Goal: Task Accomplishment & Management: Complete application form

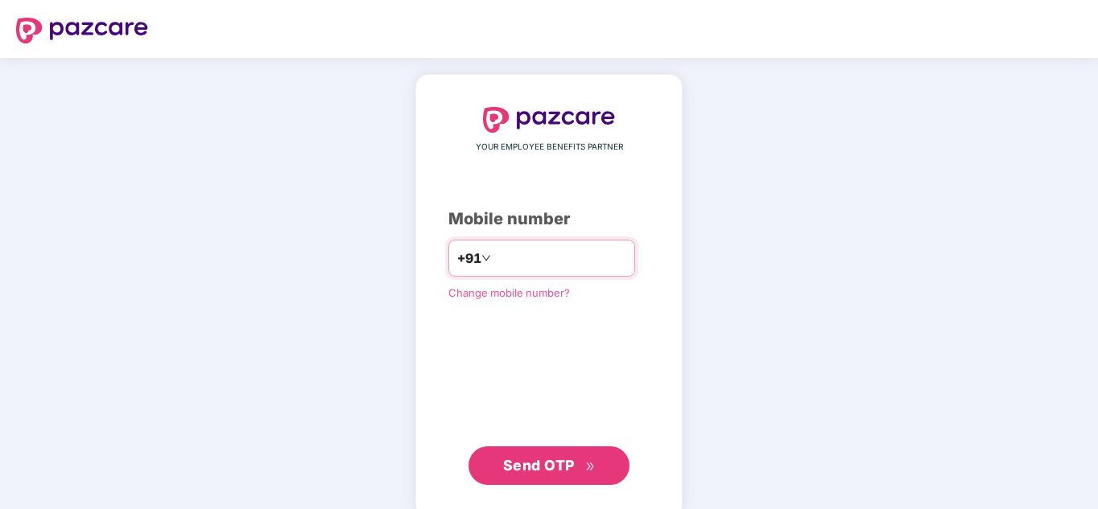
type input "**********"
click at [520, 469] on span "Send OTP" at bounding box center [539, 465] width 72 height 17
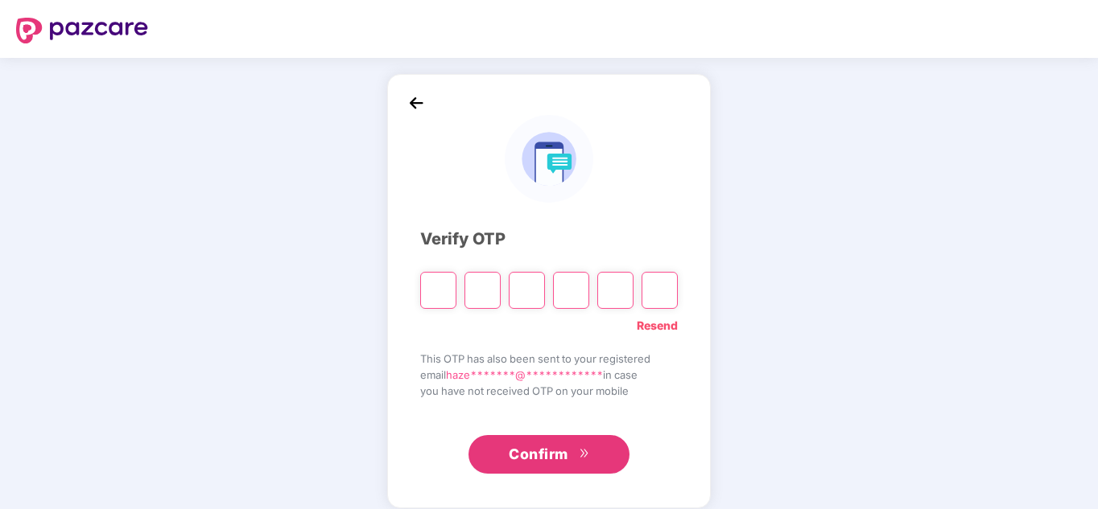
paste input "*"
type input "*"
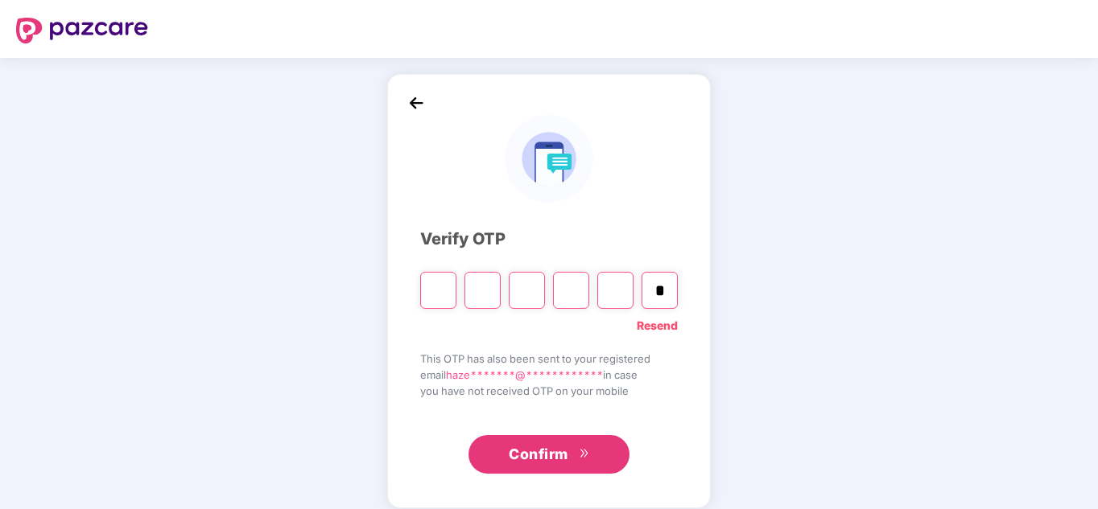
type input "*"
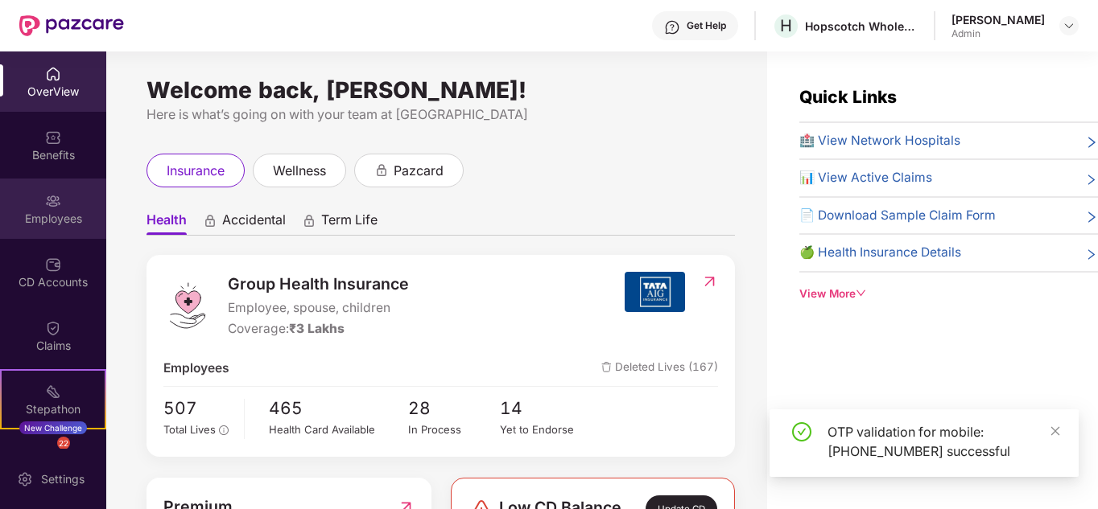
click at [59, 204] on div "Employees" at bounding box center [53, 209] width 106 height 60
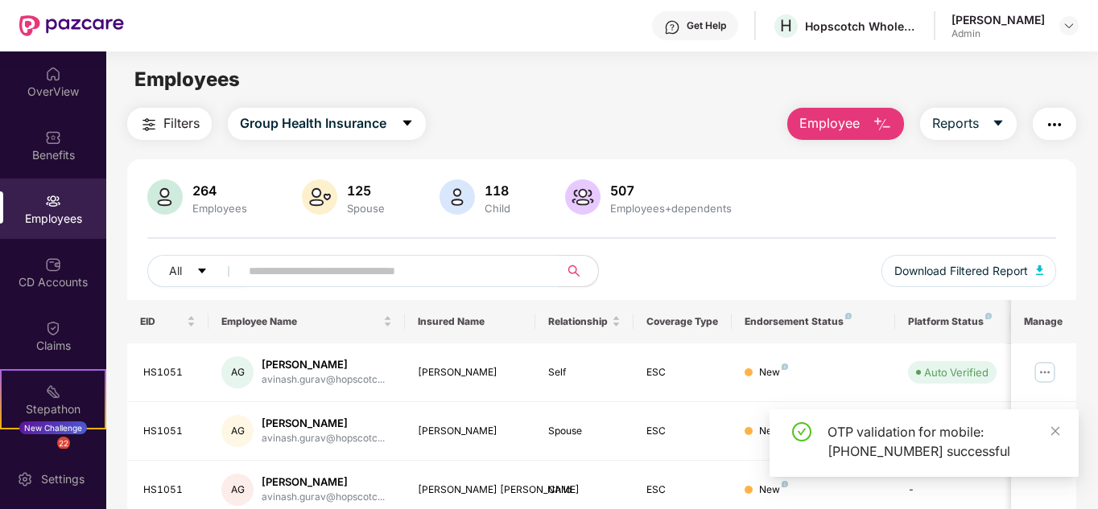
click at [842, 132] on span "Employee" at bounding box center [829, 123] width 60 height 20
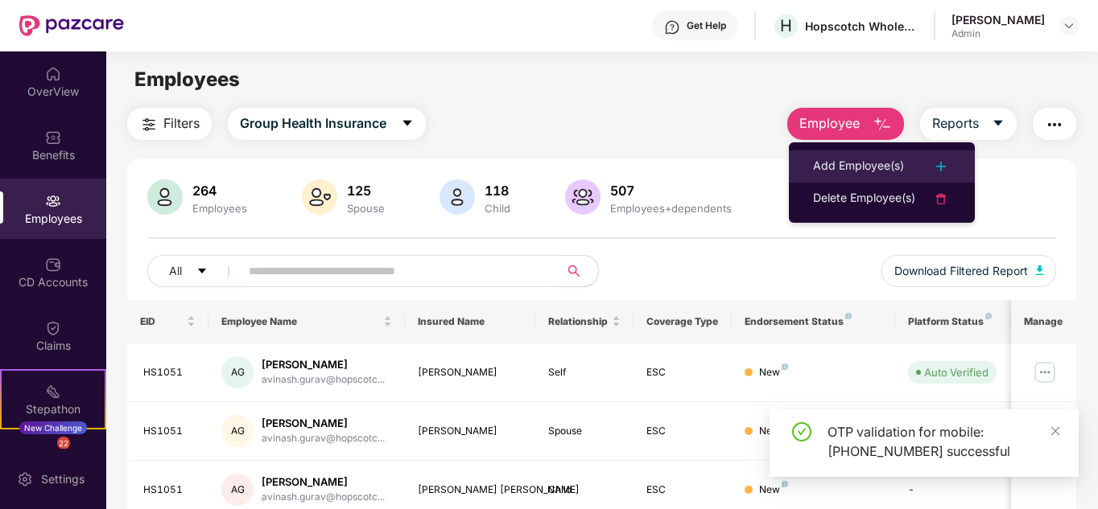
click at [821, 169] on div "Add Employee(s)" at bounding box center [858, 166] width 91 height 19
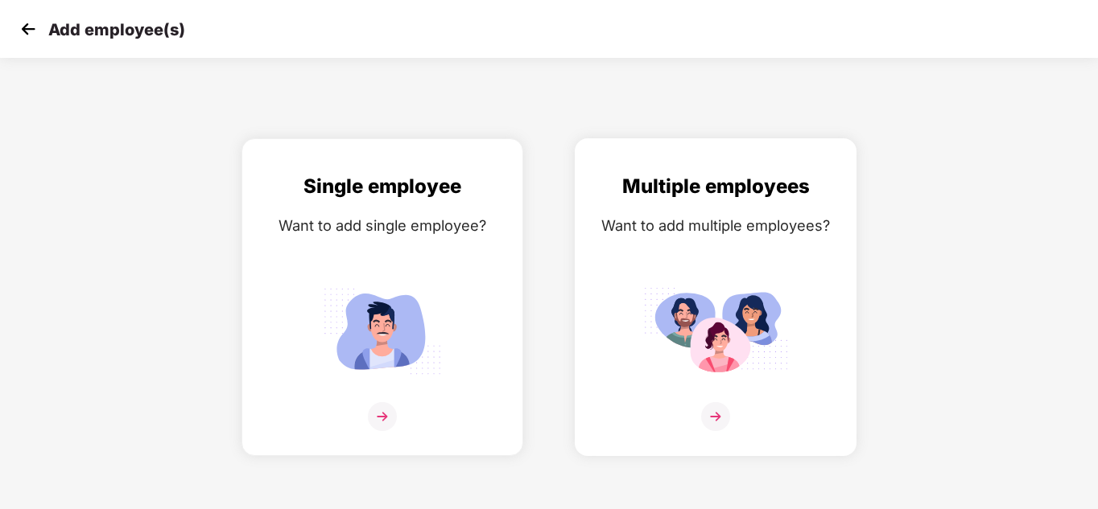
click at [730, 298] on img at bounding box center [715, 331] width 145 height 101
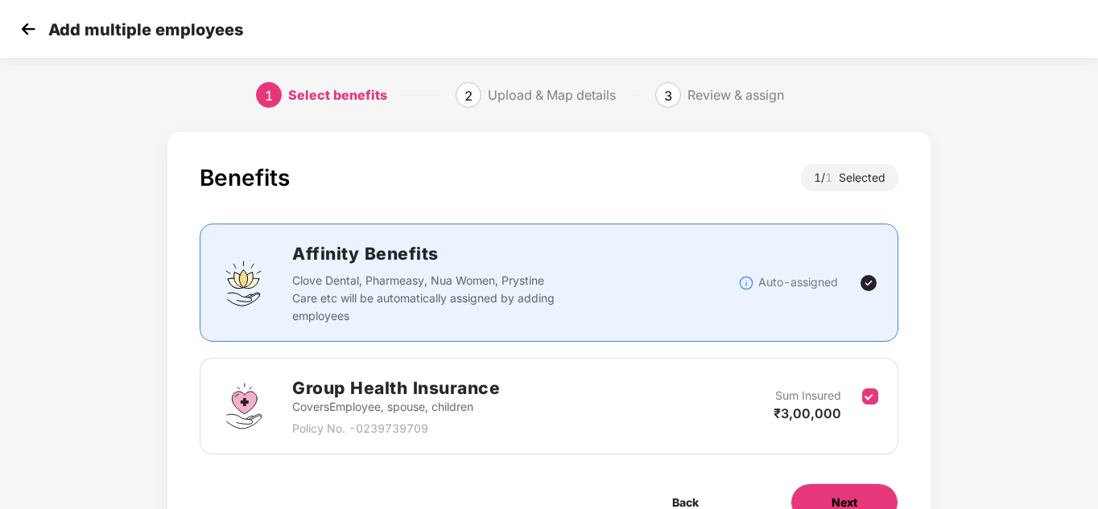
click at [809, 501] on button "Next" at bounding box center [844, 503] width 108 height 39
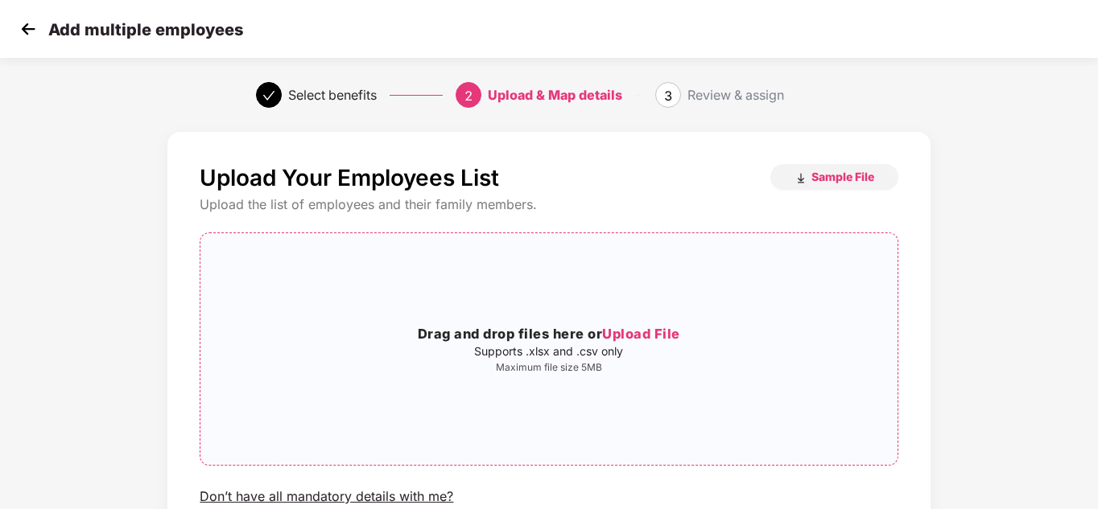
click at [628, 332] on span "Upload File" at bounding box center [641, 334] width 78 height 16
click at [666, 332] on span "Upload File" at bounding box center [641, 334] width 78 height 16
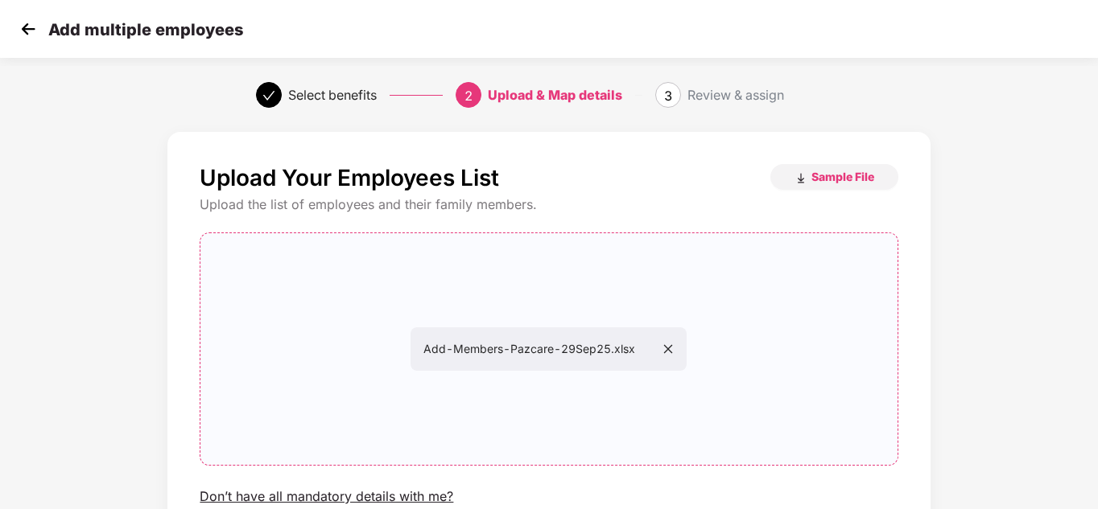
scroll to position [137, 0]
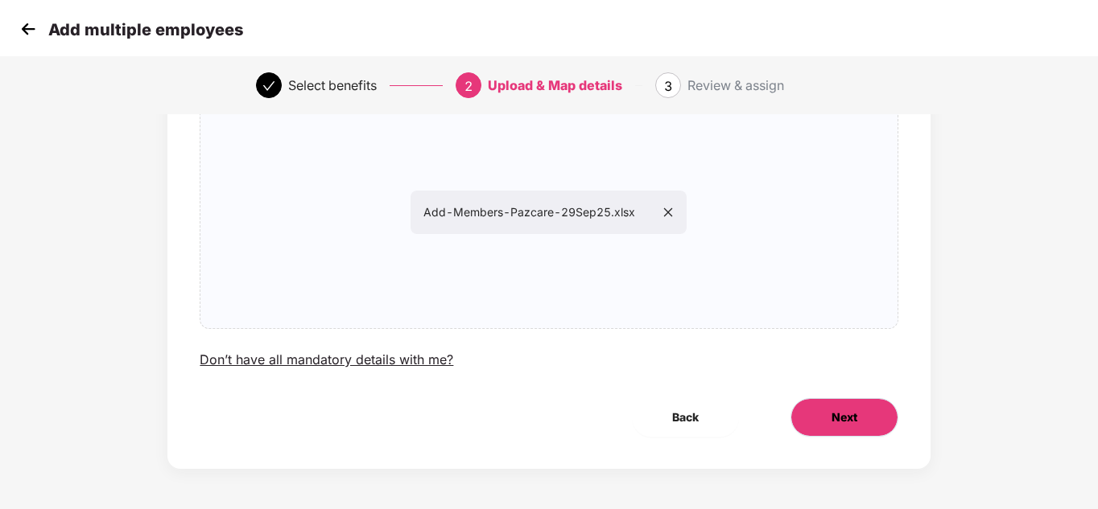
click at [822, 435] on button "Next" at bounding box center [844, 417] width 108 height 39
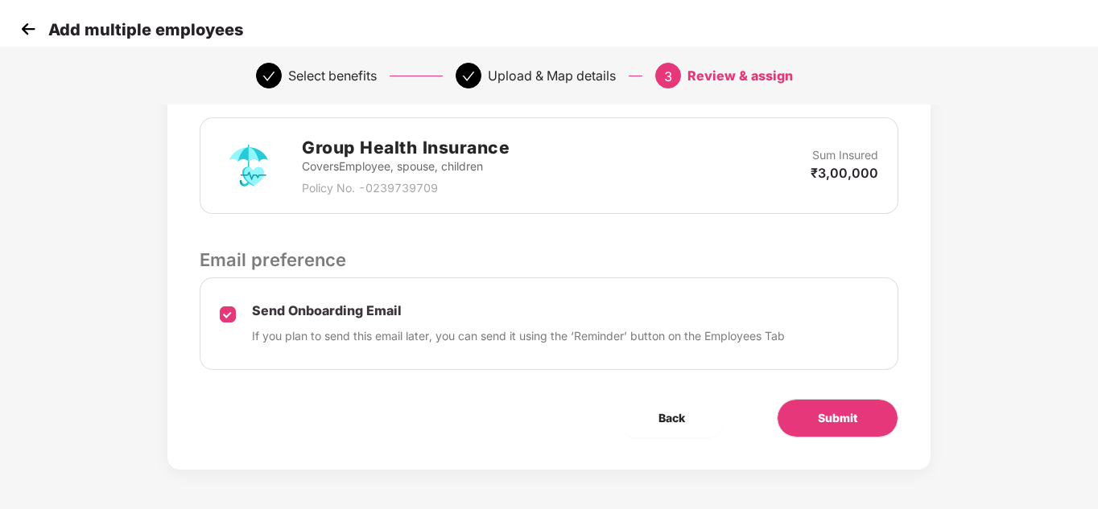
scroll to position [406, 0]
click at [835, 423] on span "Submit" at bounding box center [837, 418] width 39 height 18
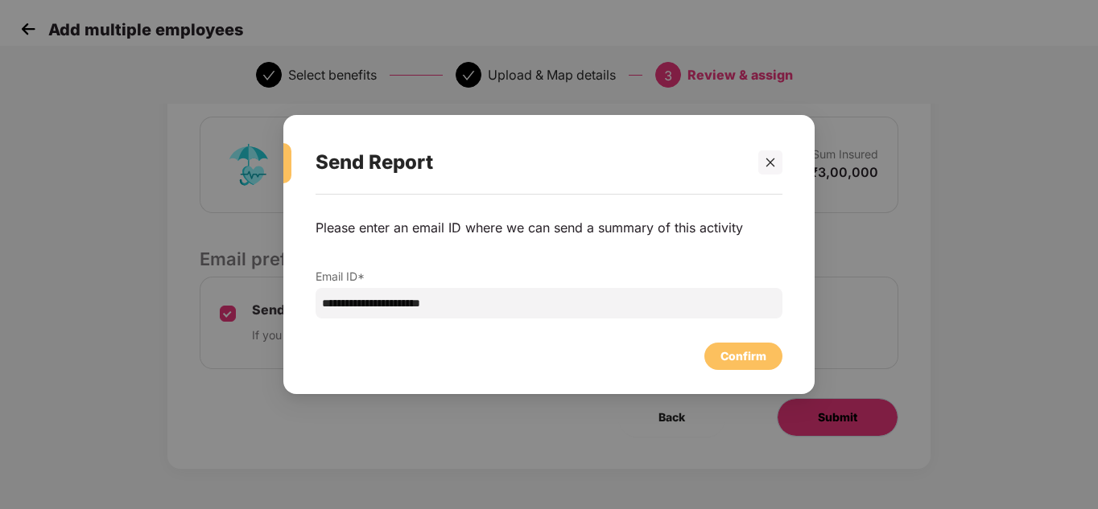
scroll to position [0, 0]
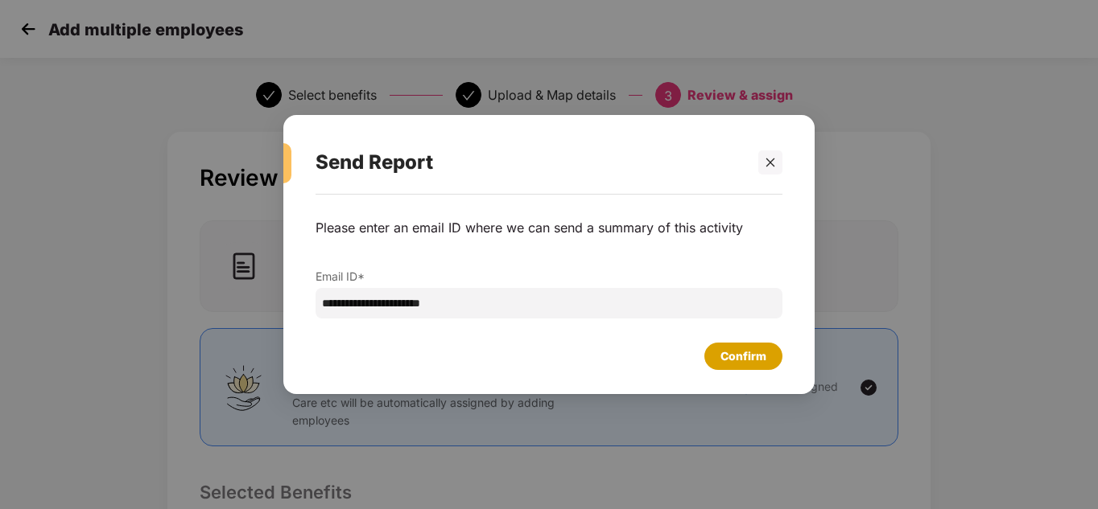
click at [753, 360] on div "Confirm" at bounding box center [743, 357] width 46 height 18
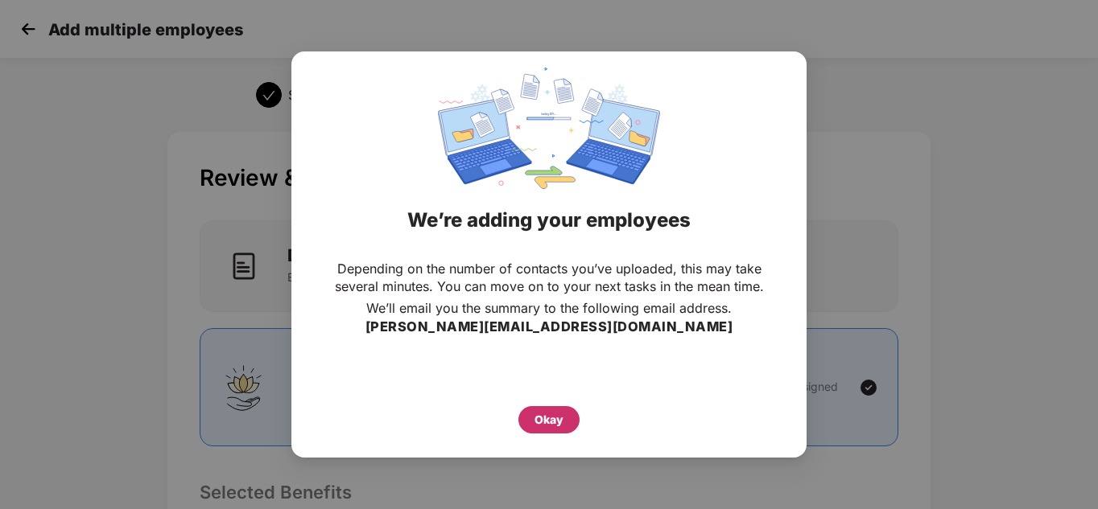
click at [553, 425] on div "Okay" at bounding box center [548, 420] width 29 height 18
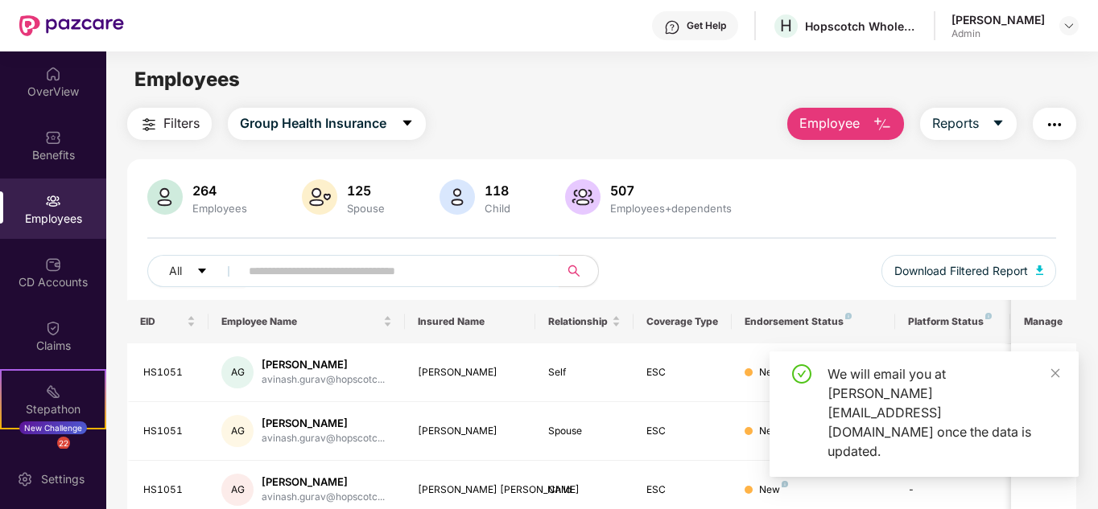
click at [1061, 407] on div "We will email you at hazel.antic@hopscotch.in once the data is updated." at bounding box center [923, 415] width 309 height 126
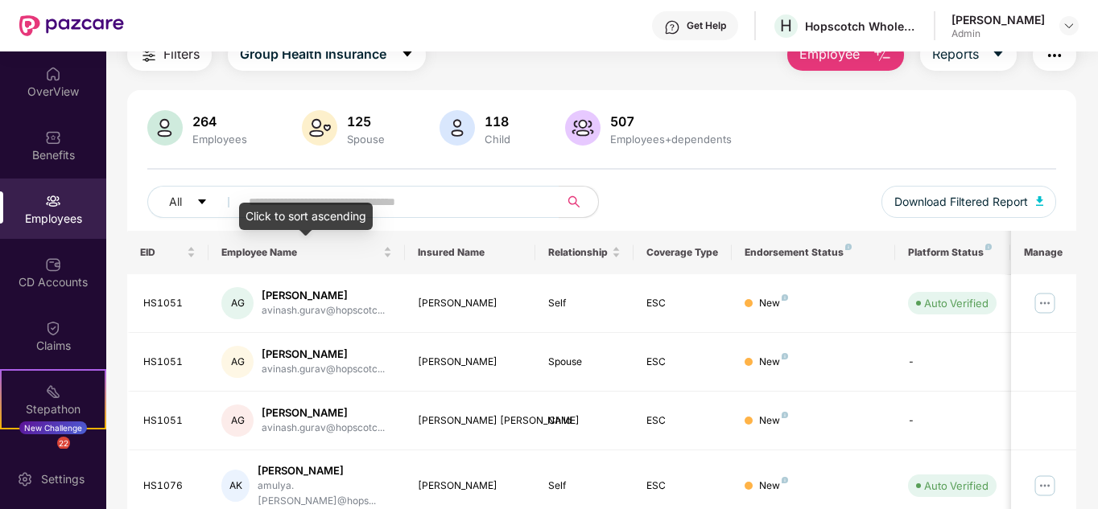
scroll to position [70, 0]
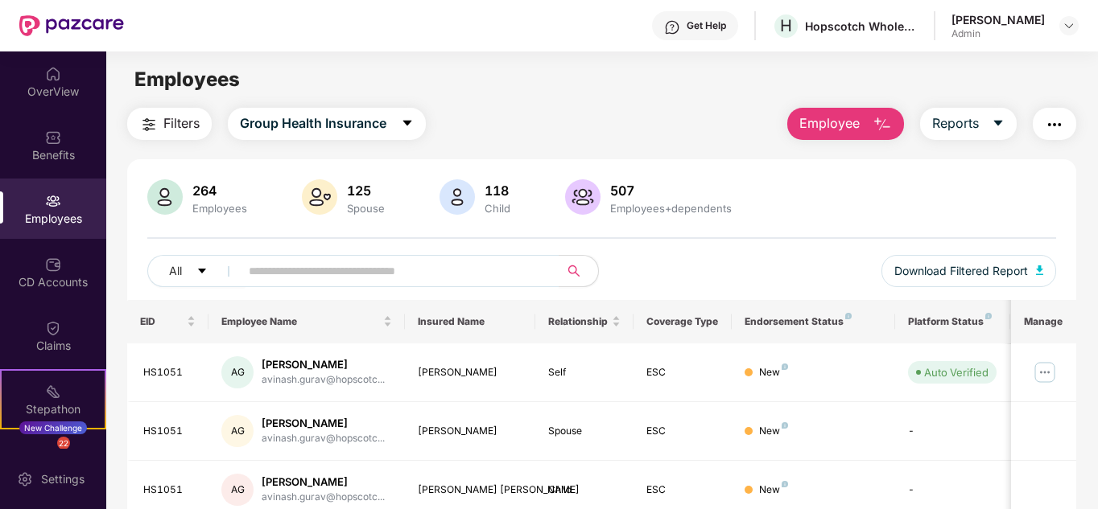
click at [824, 119] on span "Employee" at bounding box center [829, 123] width 60 height 20
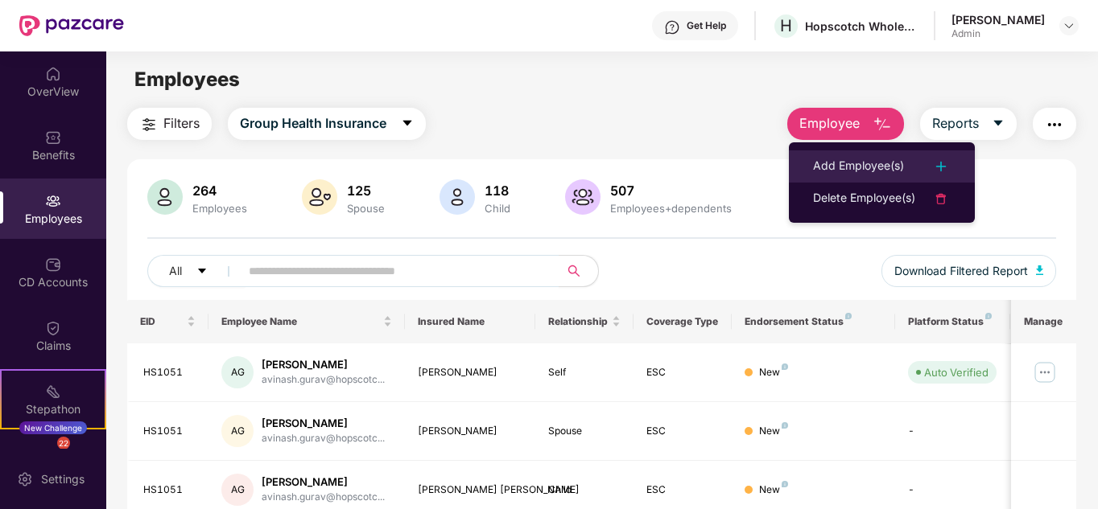
click at [815, 159] on div "Add Employee(s)" at bounding box center [858, 166] width 91 height 19
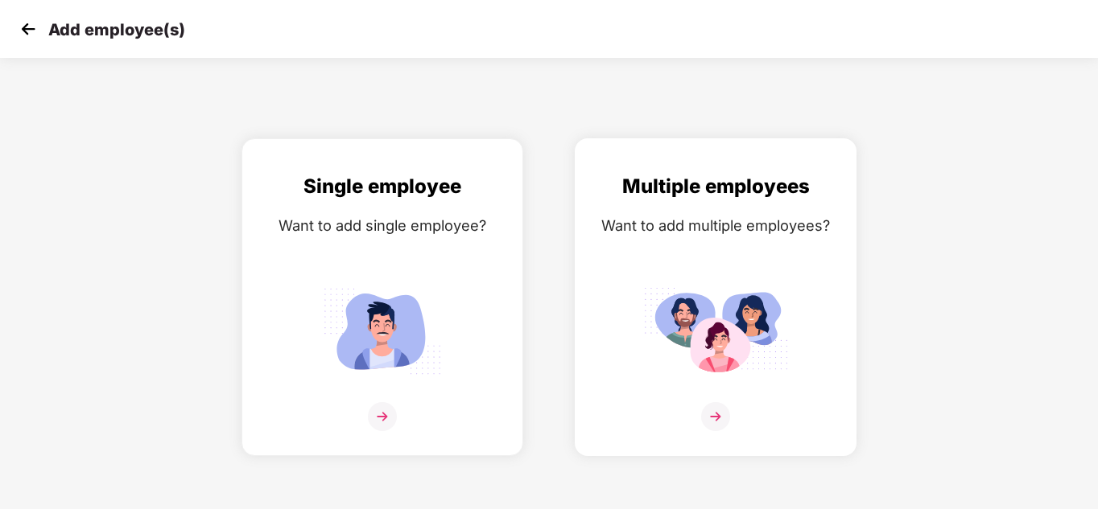
click at [707, 322] on img at bounding box center [715, 331] width 145 height 101
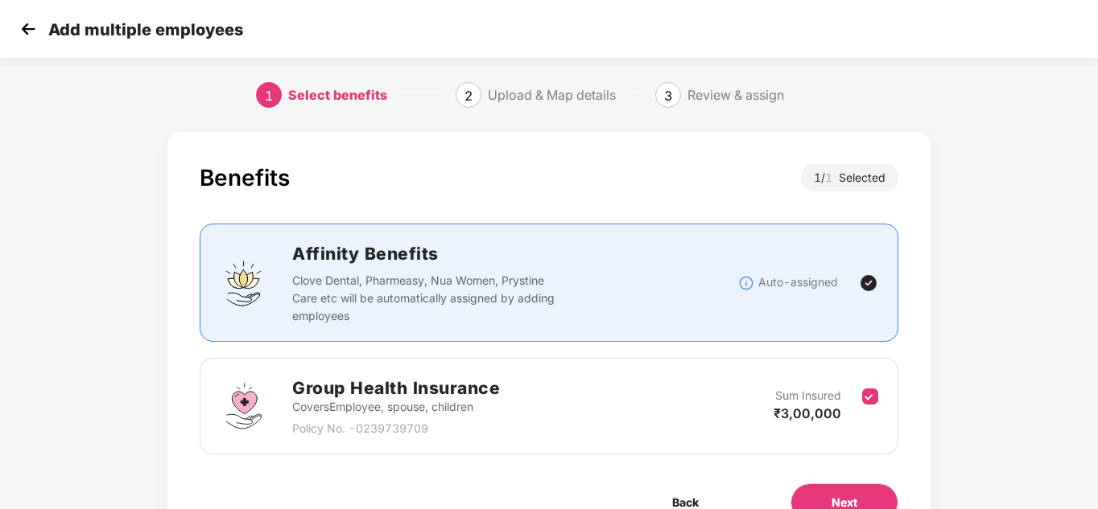
scroll to position [85, 0]
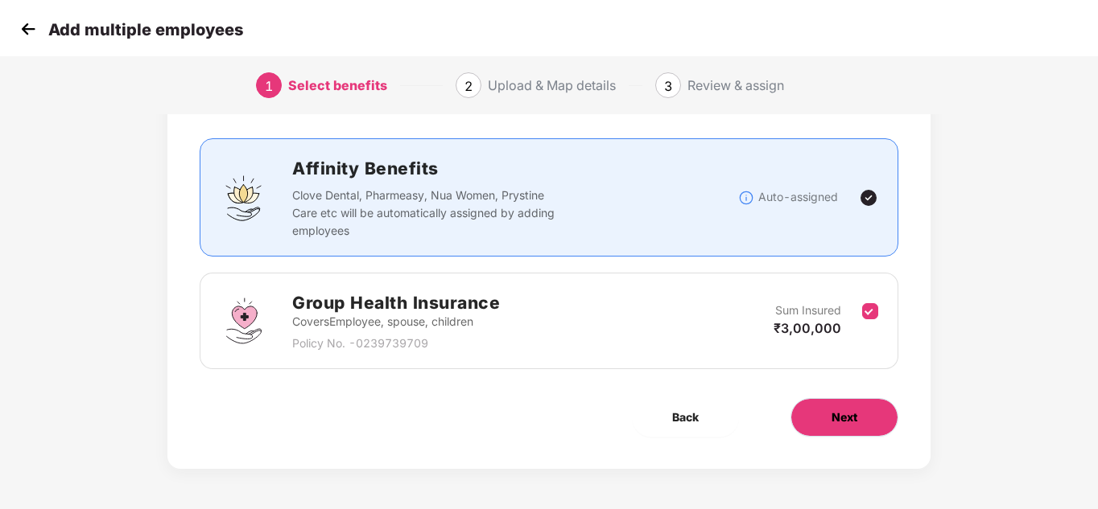
click at [824, 411] on button "Next" at bounding box center [844, 417] width 108 height 39
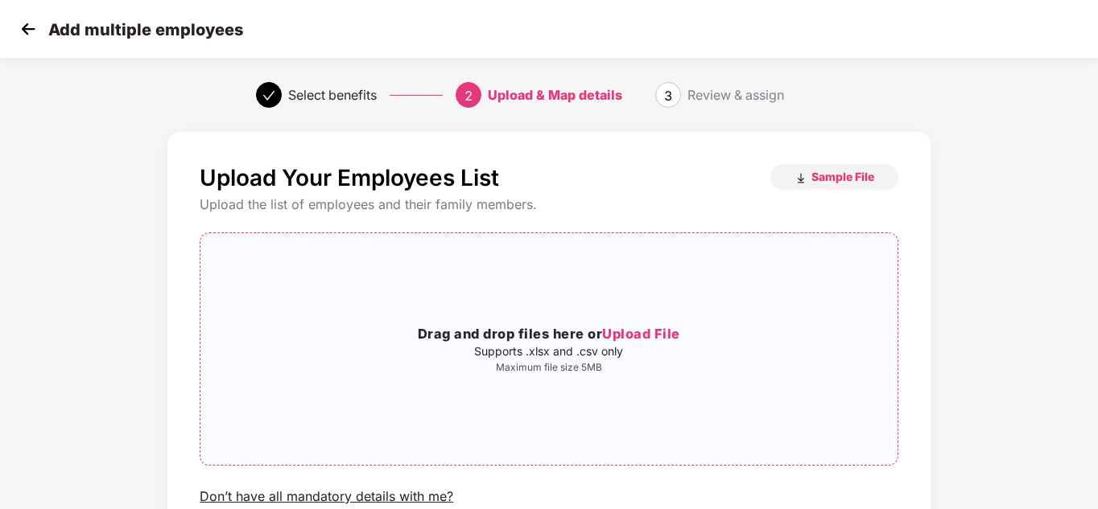
click at [637, 339] on span "Upload File" at bounding box center [641, 334] width 78 height 16
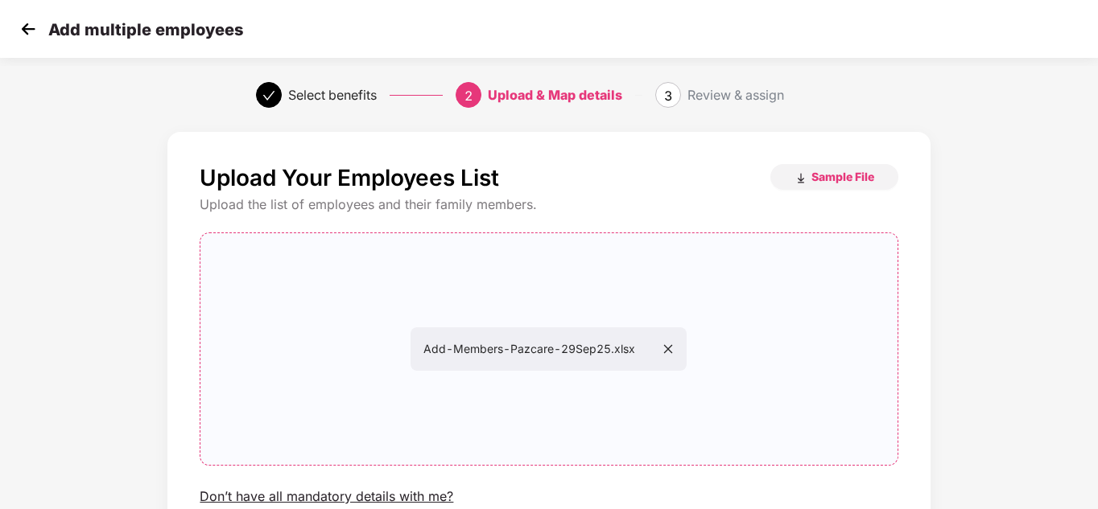
scroll to position [137, 0]
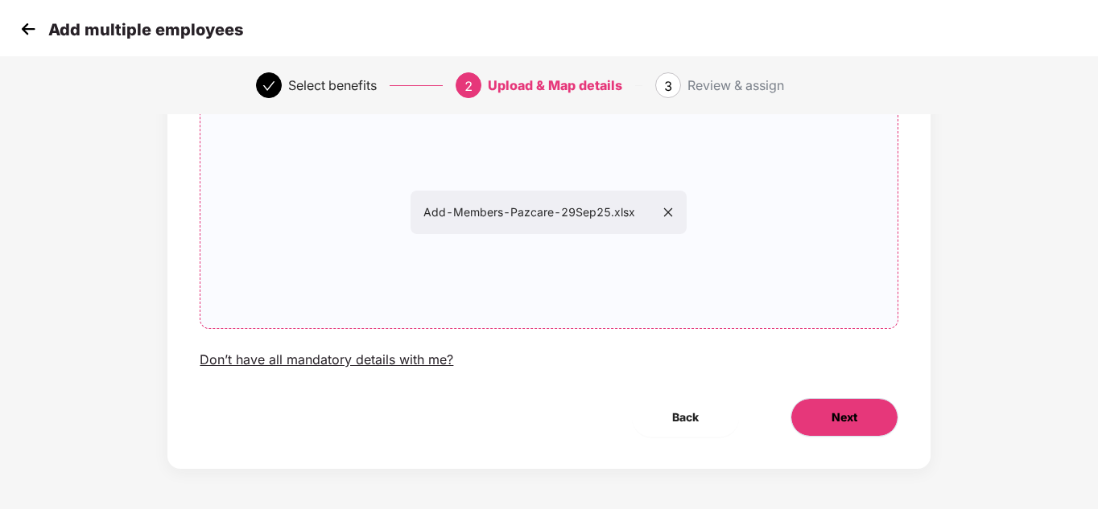
click at [863, 422] on button "Next" at bounding box center [844, 417] width 108 height 39
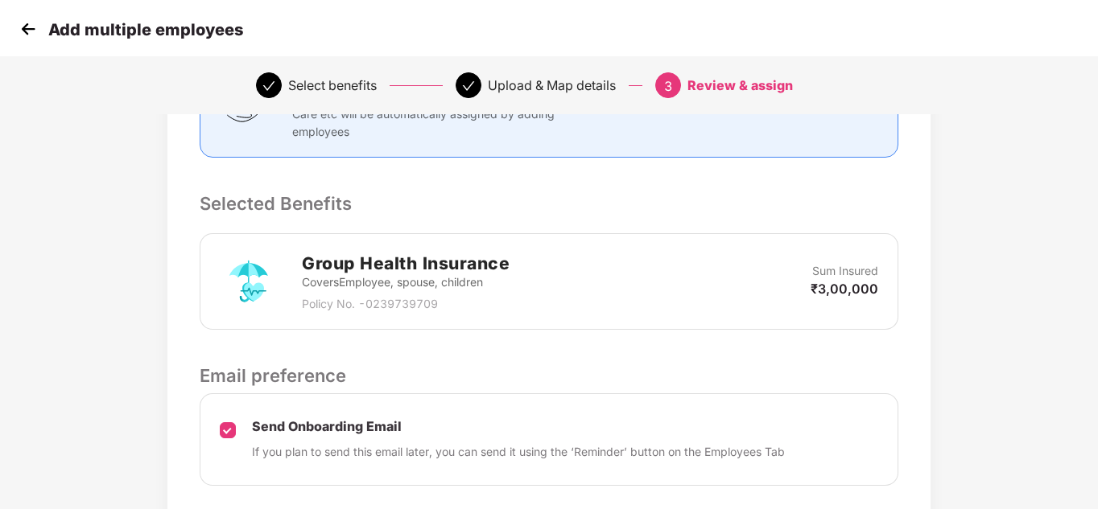
scroll to position [406, 0]
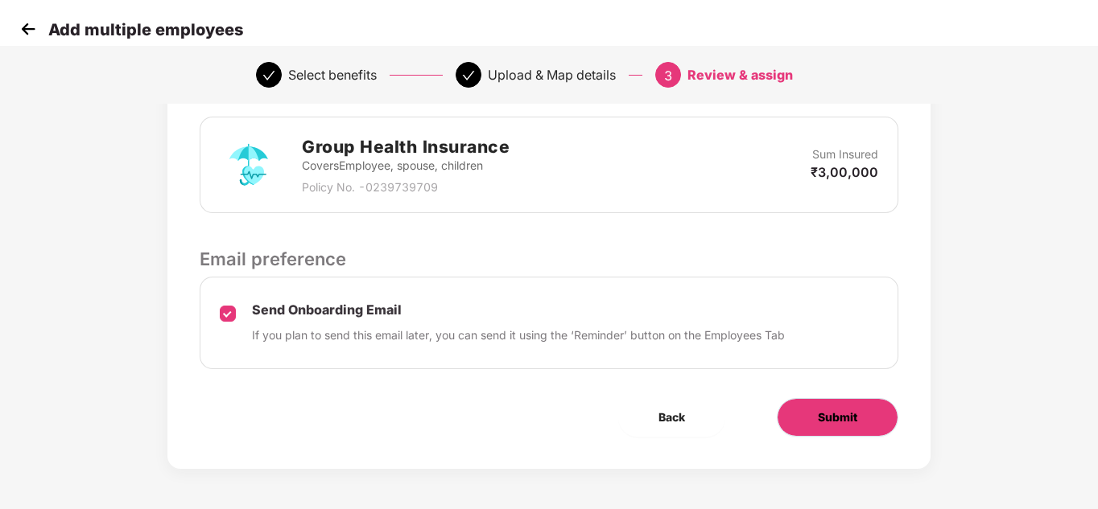
click at [831, 408] on button "Submit" at bounding box center [838, 417] width 122 height 39
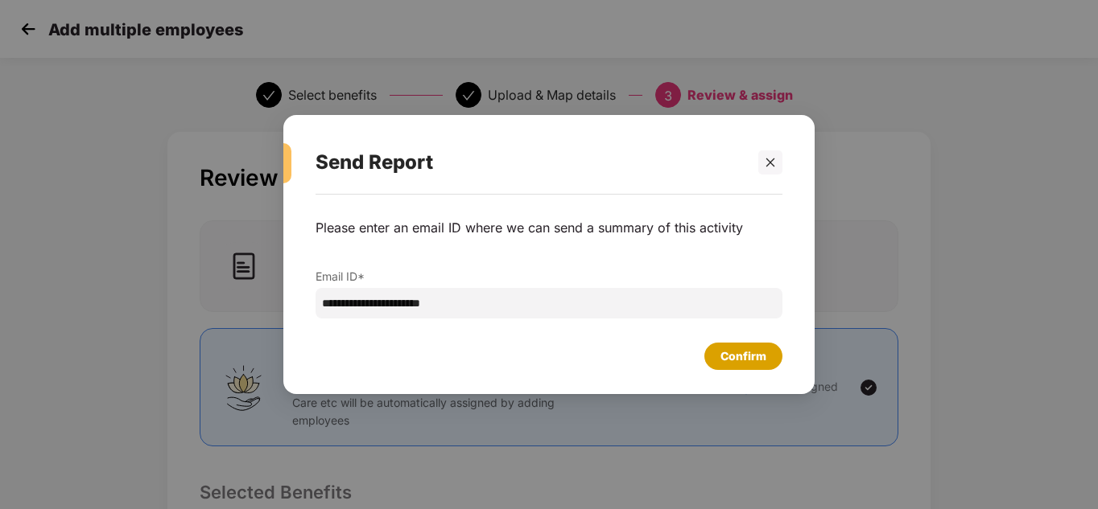
click at [711, 349] on div "Confirm" at bounding box center [743, 356] width 78 height 27
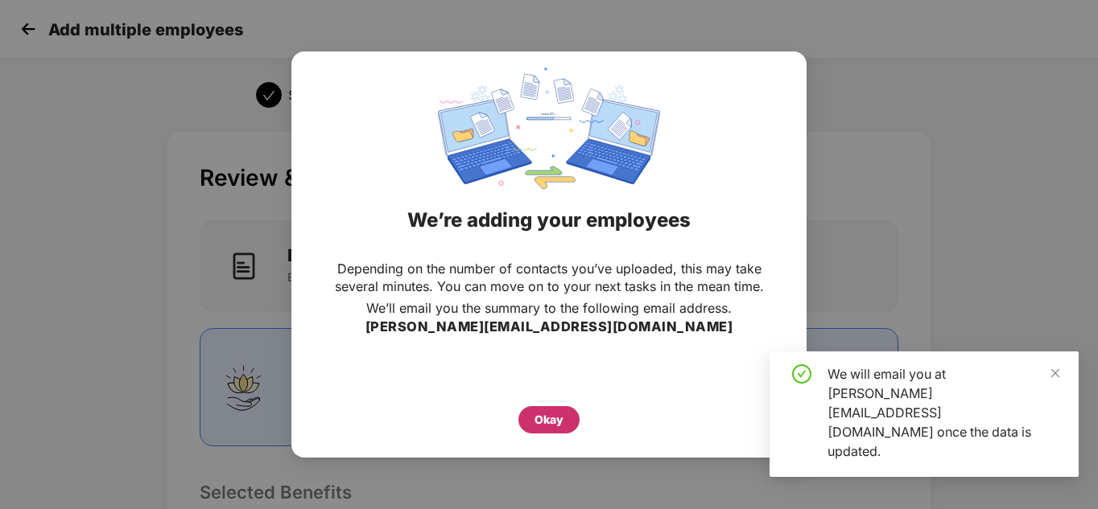
click at [547, 426] on div "Okay" at bounding box center [548, 420] width 29 height 18
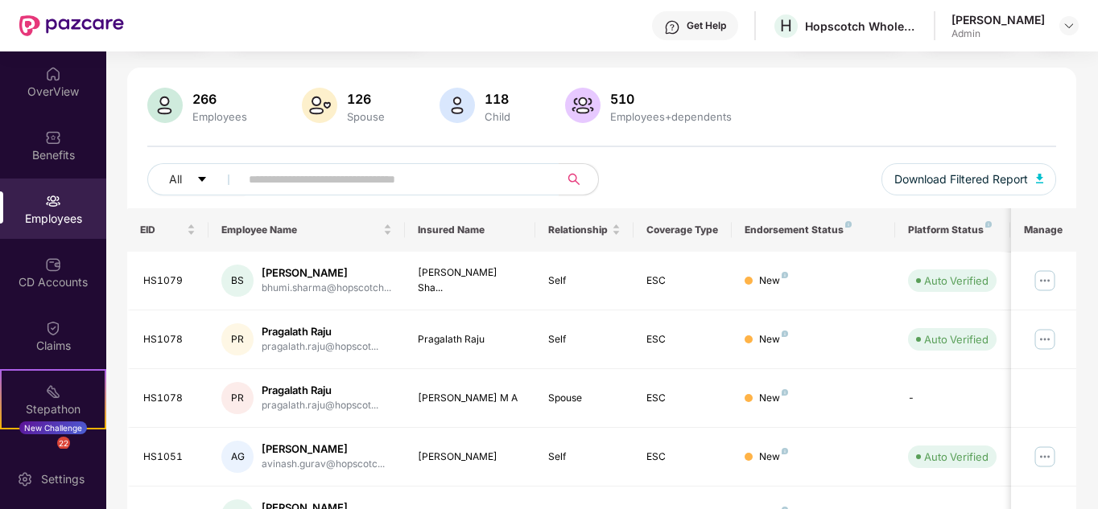
scroll to position [95, 0]
